Goal: Task Accomplishment & Management: Use online tool/utility

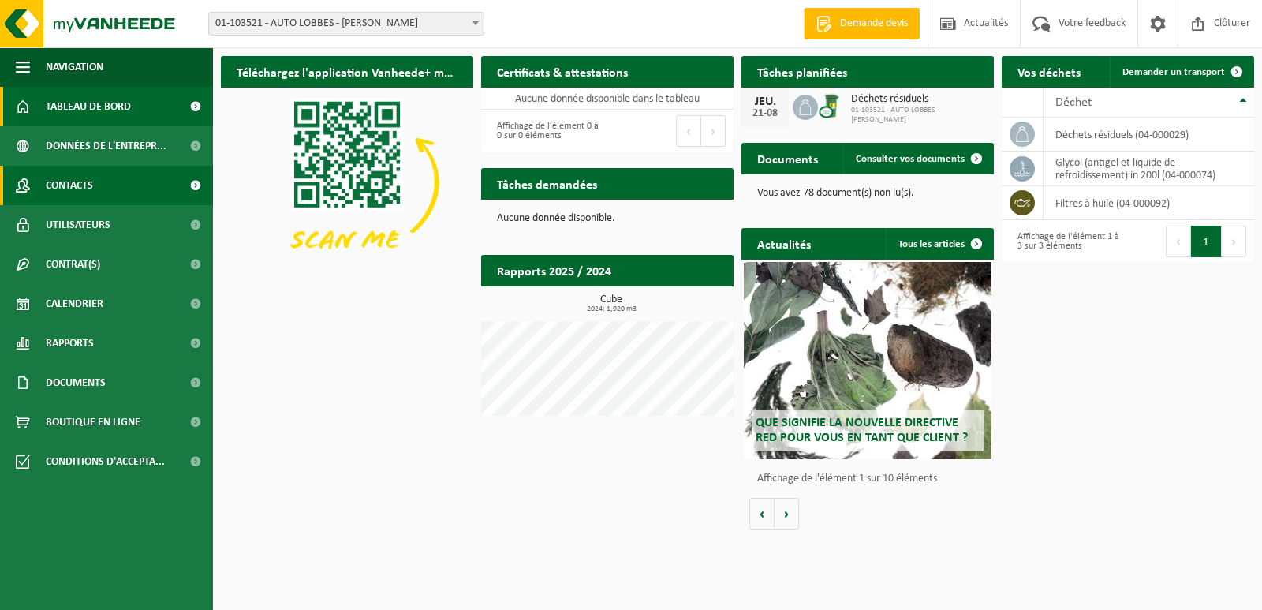
click at [89, 189] on span "Contacts" at bounding box center [69, 185] width 47 height 39
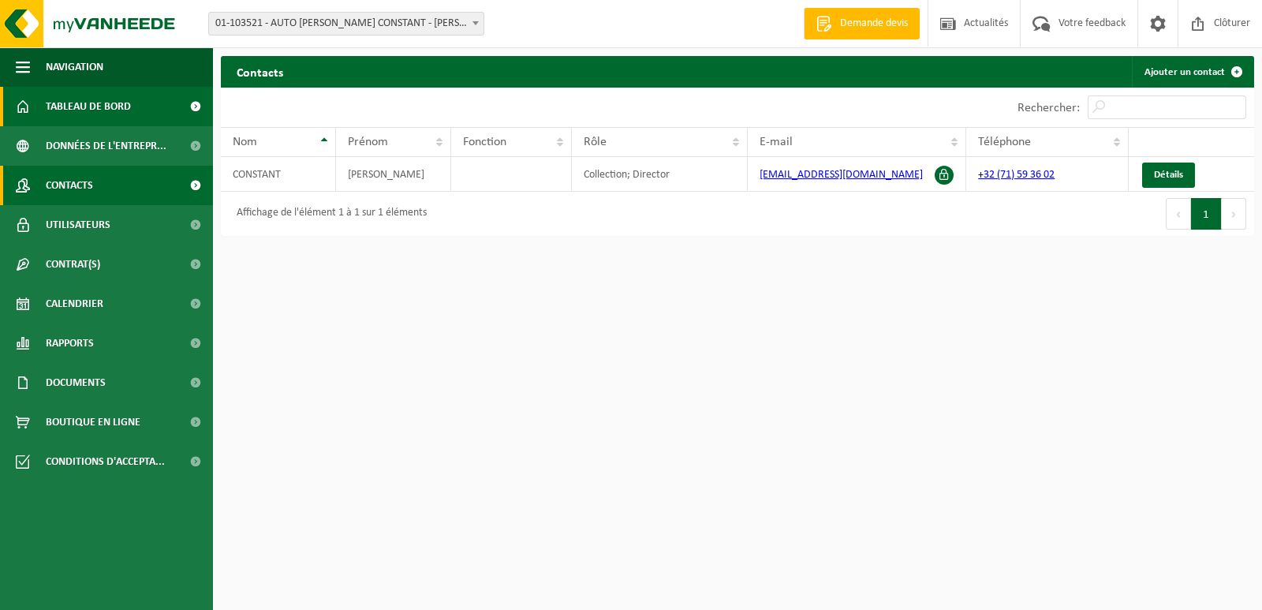
click at [127, 107] on span "Tableau de bord" at bounding box center [88, 106] width 85 height 39
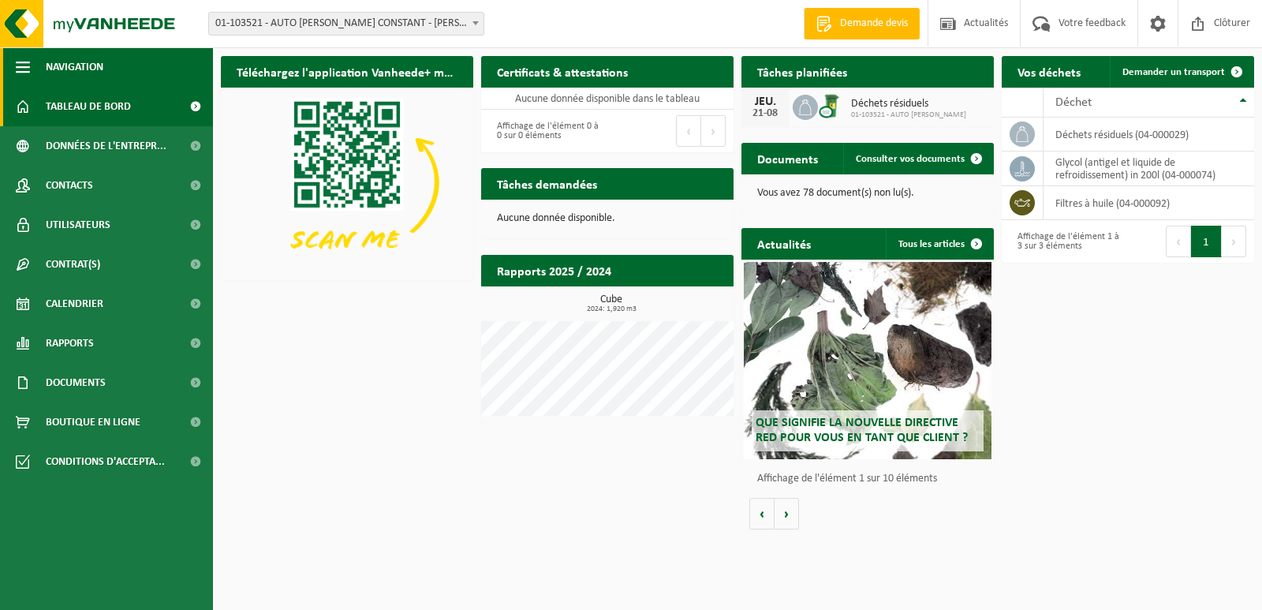
click at [23, 70] on span "button" at bounding box center [23, 66] width 14 height 39
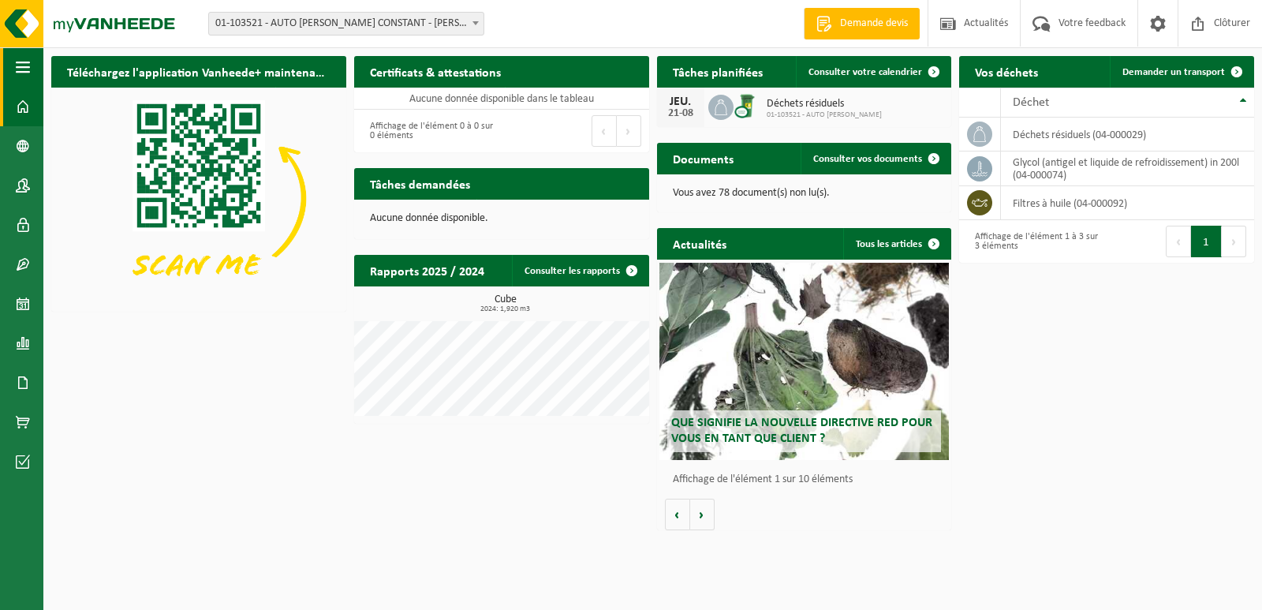
click at [23, 70] on span "button" at bounding box center [23, 66] width 14 height 39
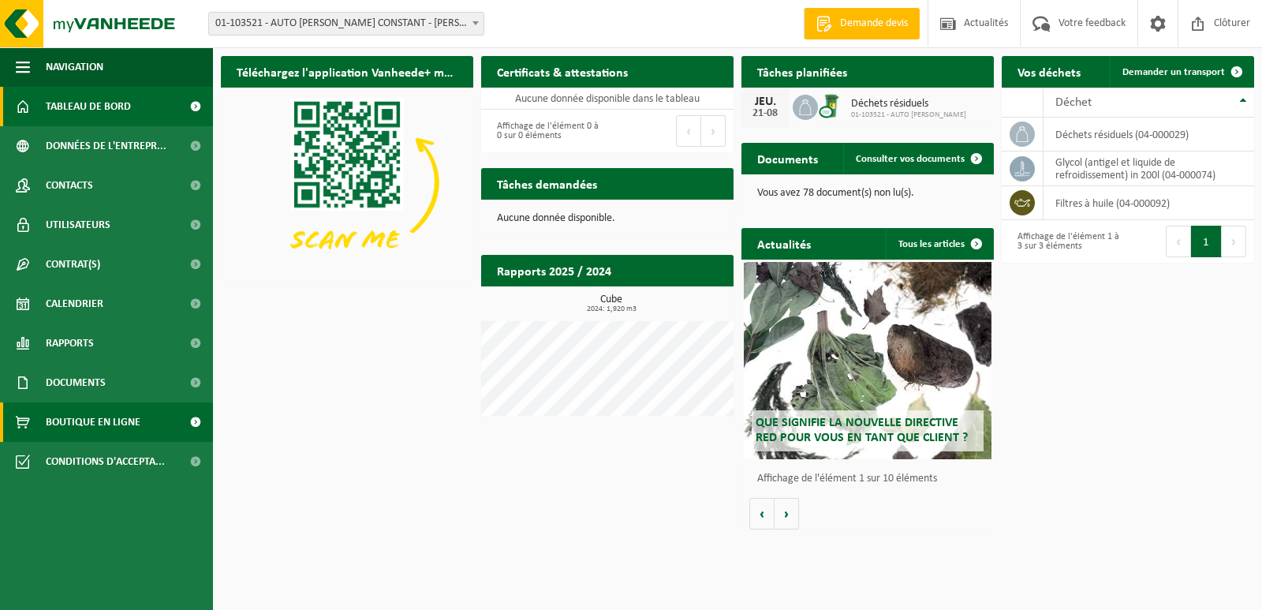
click at [166, 420] on link "Boutique en ligne" at bounding box center [106, 421] width 213 height 39
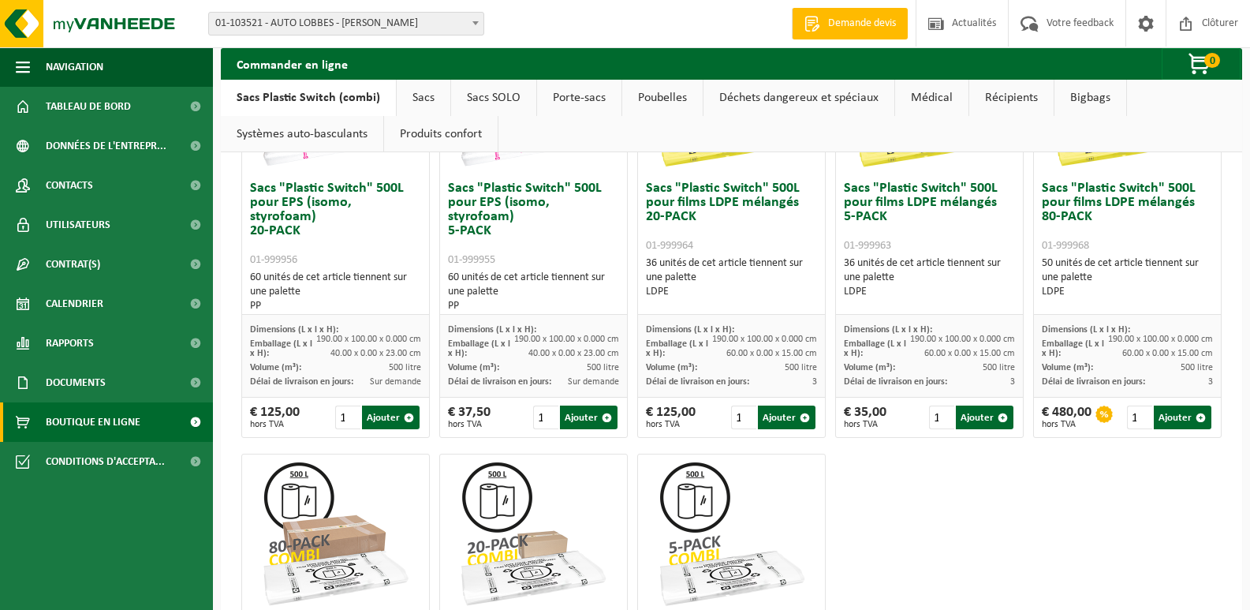
scroll to position [715, 0]
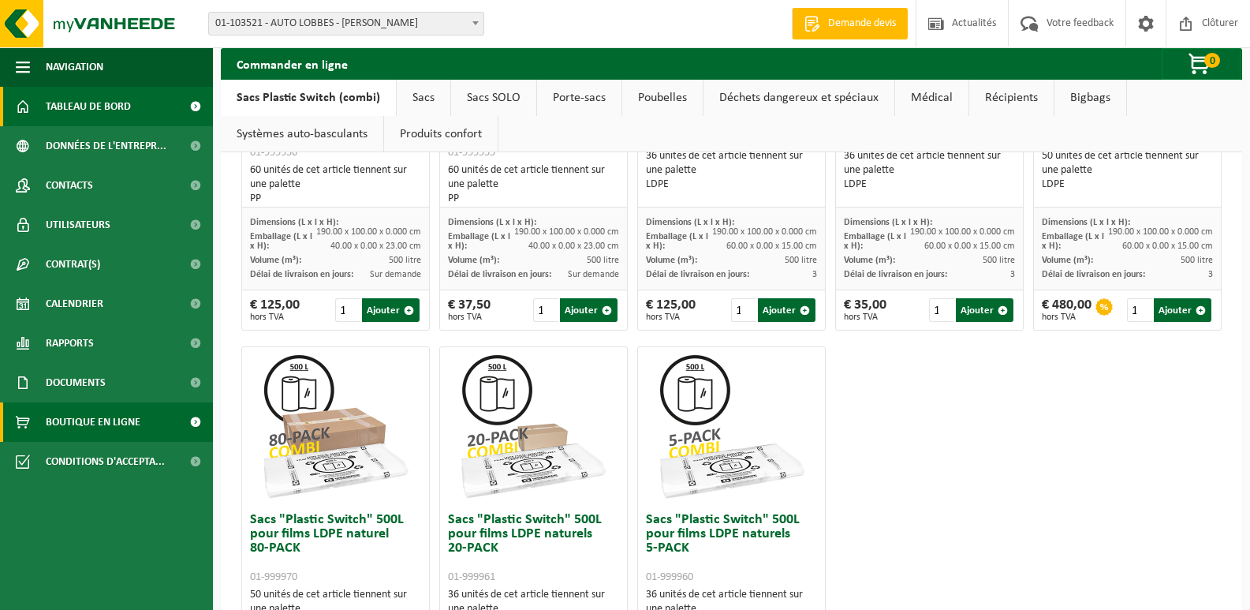
click at [79, 99] on span "Tableau de bord" at bounding box center [88, 106] width 85 height 39
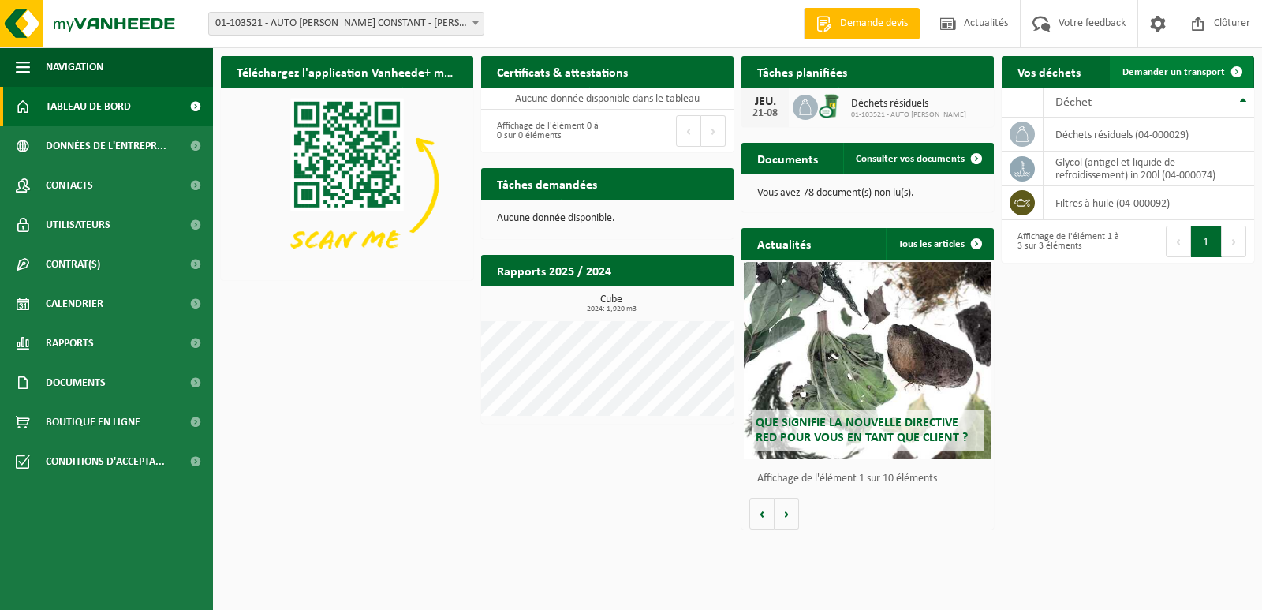
click at [1241, 67] on span at bounding box center [1237, 72] width 32 height 32
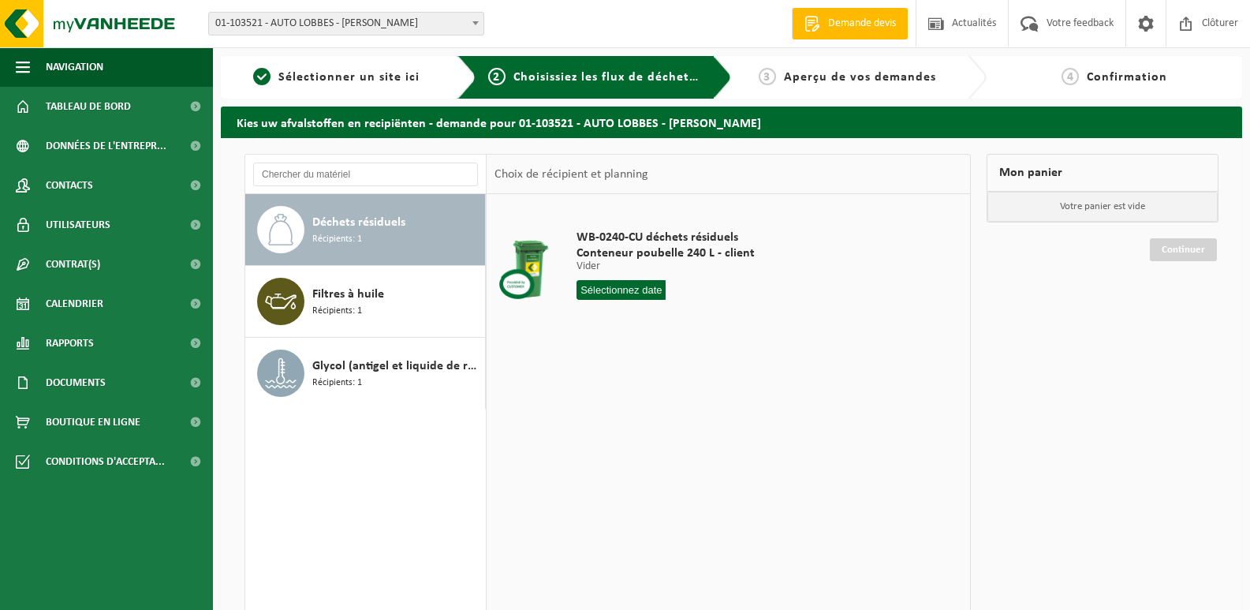
click at [406, 211] on div "Déchets résiduels Récipients: 1" at bounding box center [396, 229] width 169 height 47
click at [644, 288] on input "text" at bounding box center [621, 290] width 89 height 20
click at [671, 483] on div "28" at bounding box center [675, 480] width 28 height 25
type input "à partir de [DATE]"
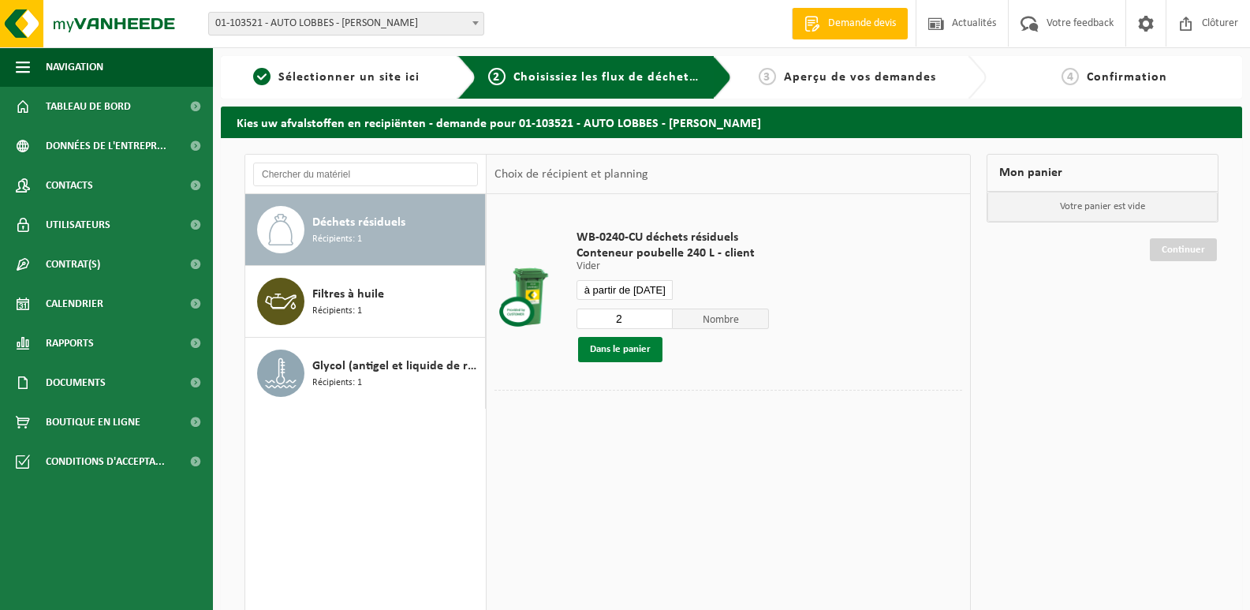
click at [627, 348] on button "Dans le panier" at bounding box center [620, 349] width 84 height 25
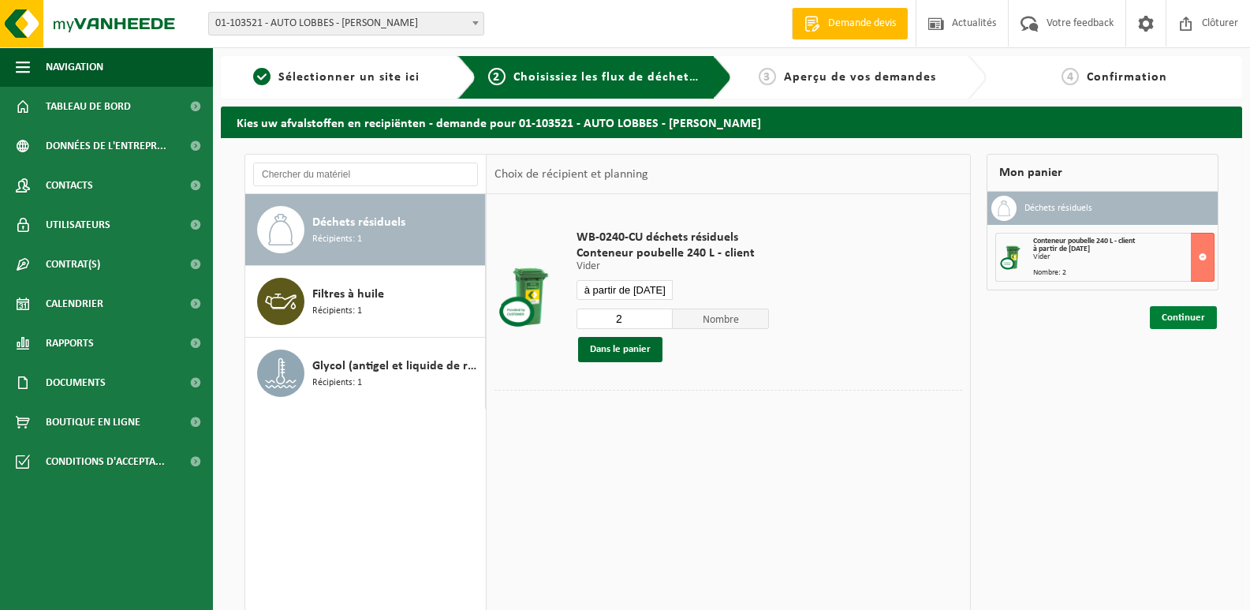
click at [1178, 316] on link "Continuer" at bounding box center [1183, 317] width 67 height 23
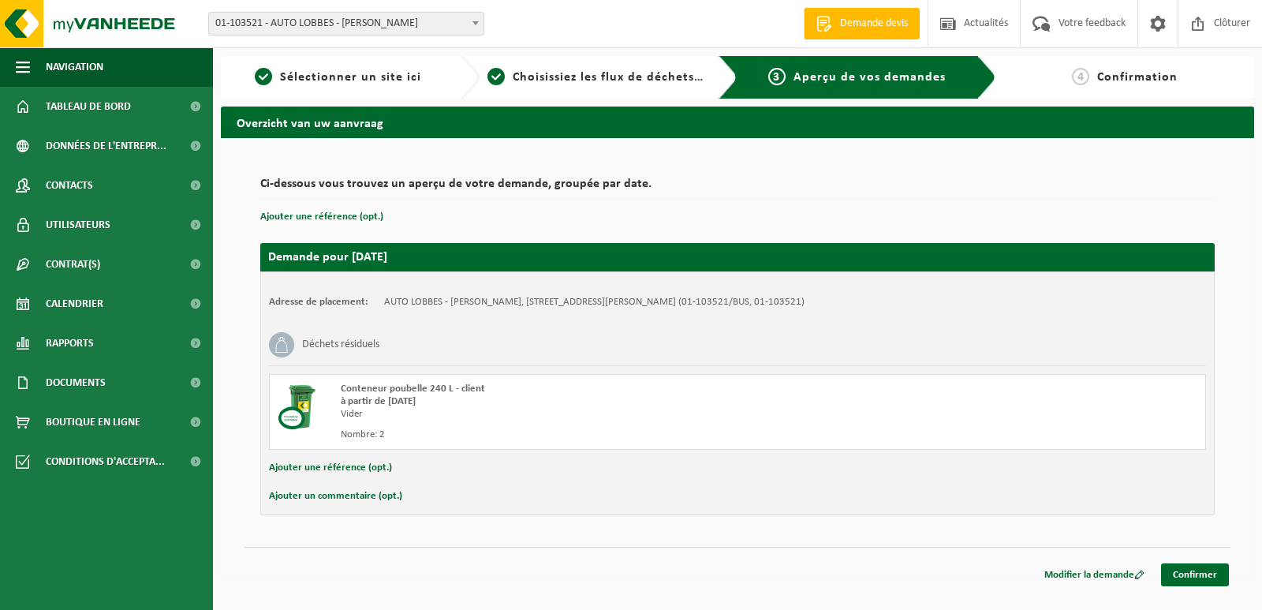
click at [358, 495] on button "Ajouter un commentaire (opt.)" at bounding box center [335, 496] width 133 height 21
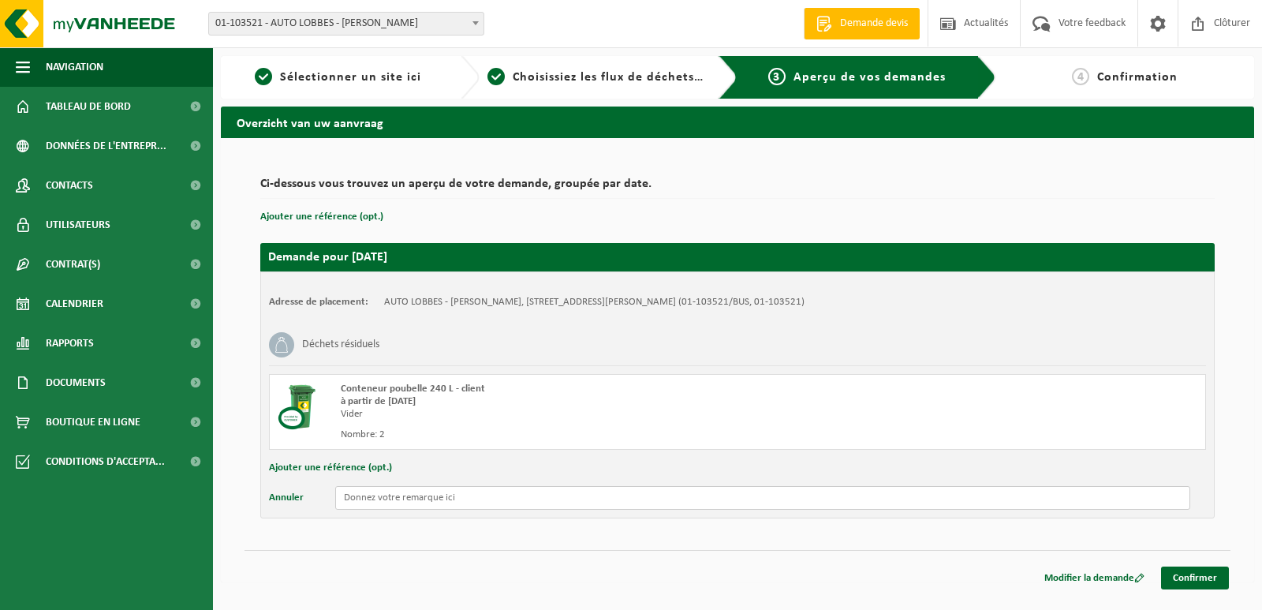
click at [373, 496] on input "text" at bounding box center [762, 498] width 855 height 24
type input "La grille ne sera pas verrouillée"
click at [1198, 574] on link "Confirmer" at bounding box center [1195, 577] width 68 height 23
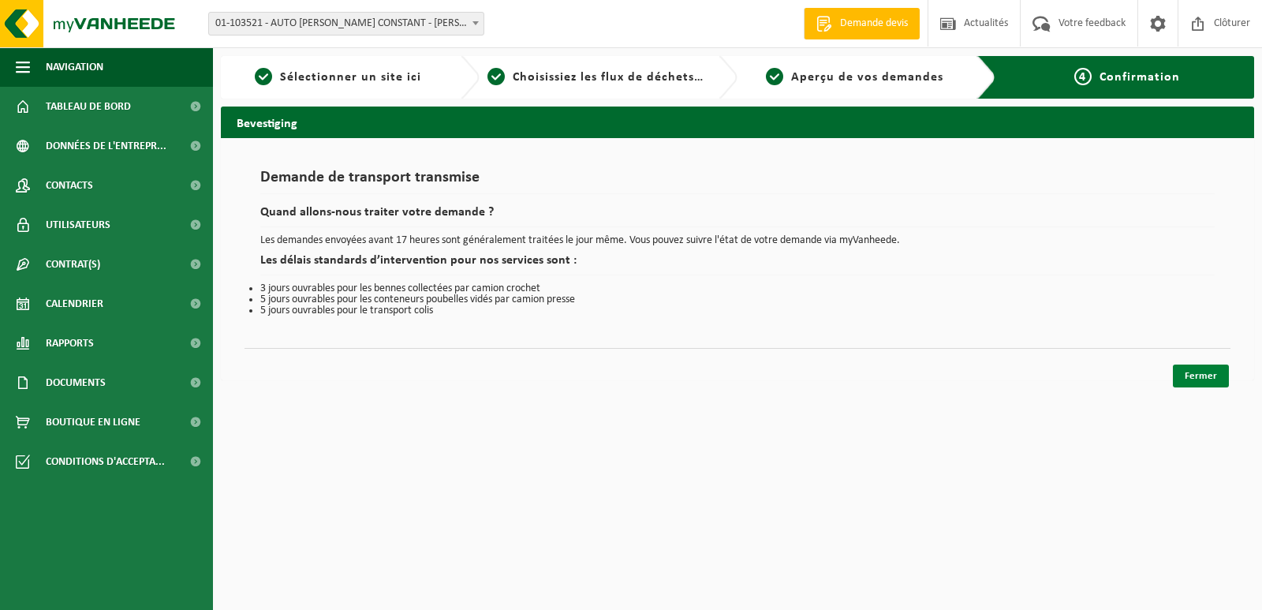
click at [1211, 377] on link "Fermer" at bounding box center [1201, 375] width 56 height 23
